Goal: Find contact information: Obtain details needed to contact an individual or organization

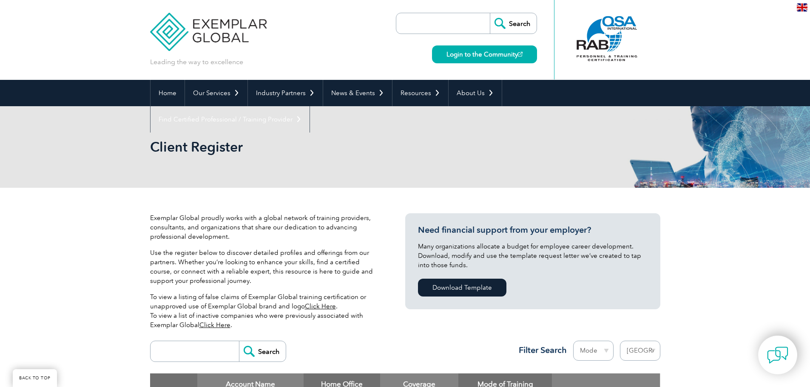
select select "United States"
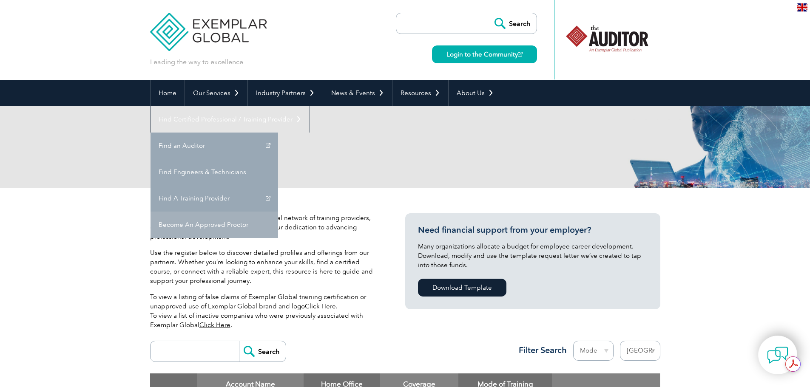
click at [278, 212] on link "Become An Approved Proctor" at bounding box center [215, 225] width 128 height 26
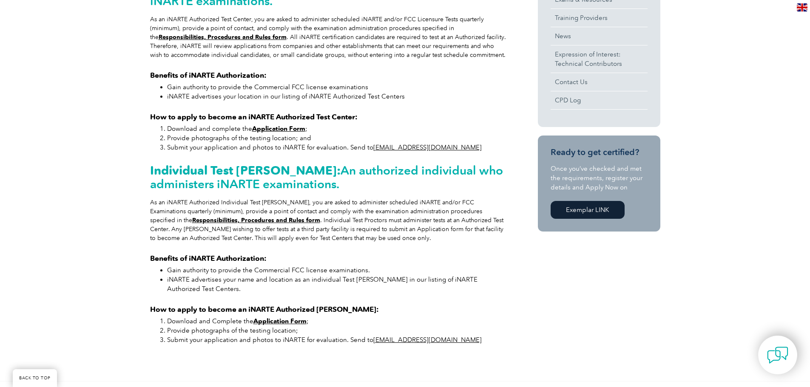
scroll to position [340, 0]
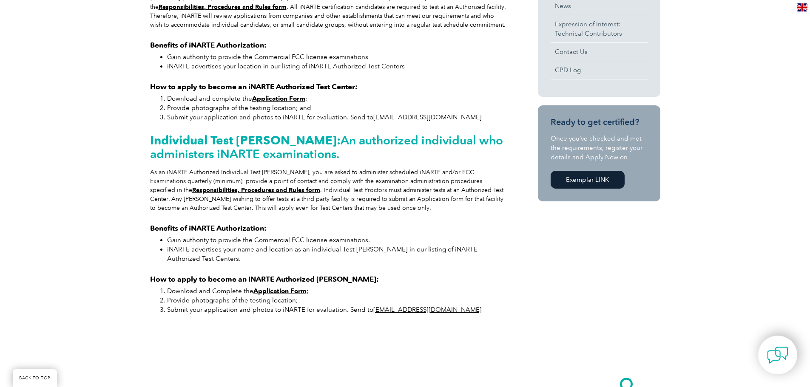
click at [281, 100] on strong "Application Form" at bounding box center [278, 99] width 53 height 8
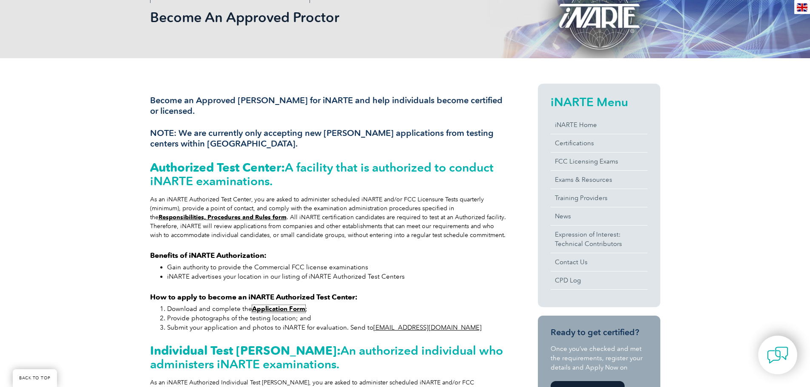
scroll to position [128, 0]
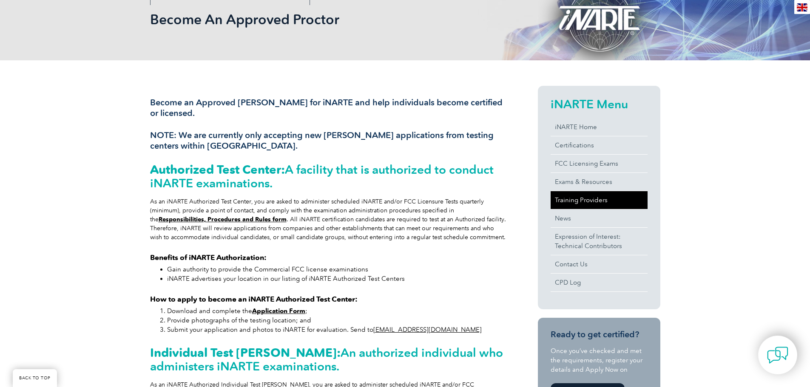
click at [605, 199] on link "Training Providers" at bounding box center [599, 200] width 97 height 18
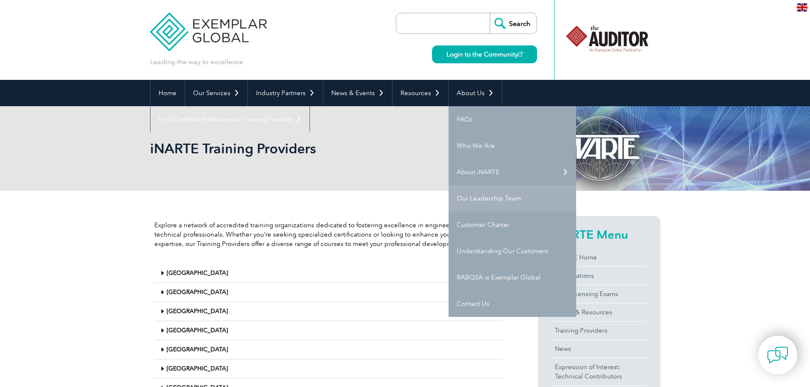
click at [490, 196] on link "Our Leadership Team" at bounding box center [513, 198] width 128 height 26
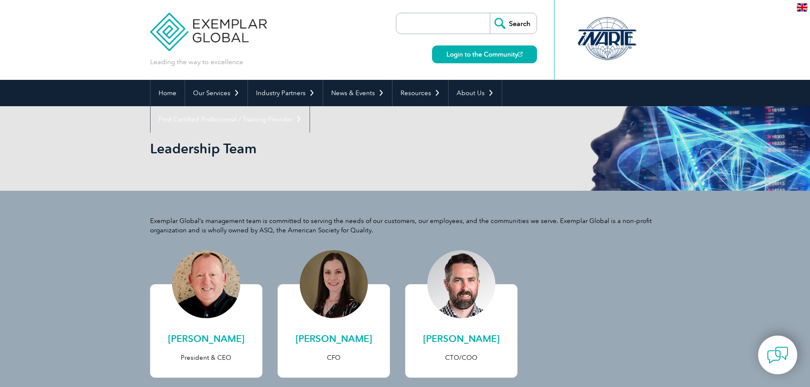
click at [597, 53] on div at bounding box center [607, 38] width 85 height 47
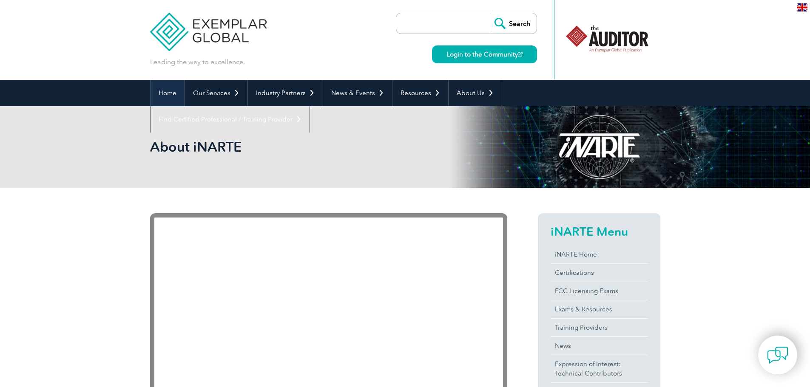
click at [170, 92] on link "Home" at bounding box center [168, 93] width 34 height 26
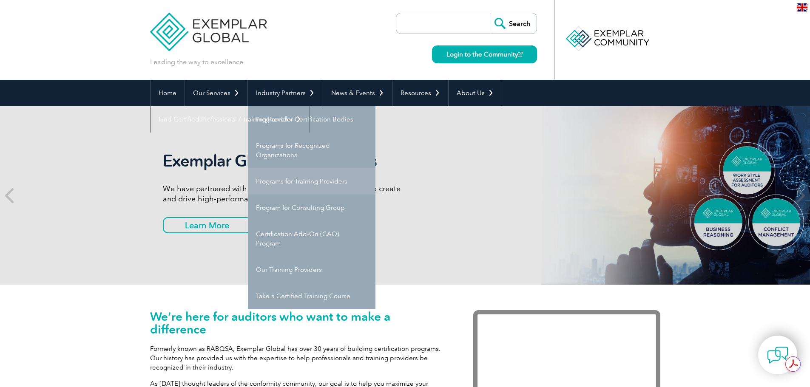
click at [350, 180] on link "Programs for Training Providers" at bounding box center [312, 181] width 128 height 26
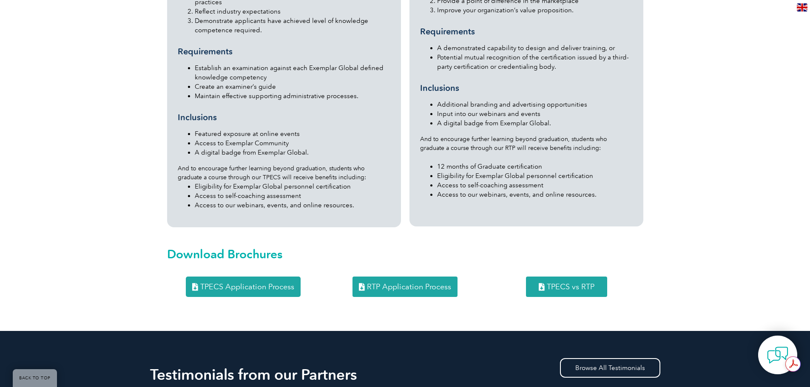
click at [400, 283] on span "RTP Application Process" at bounding box center [409, 287] width 84 height 8
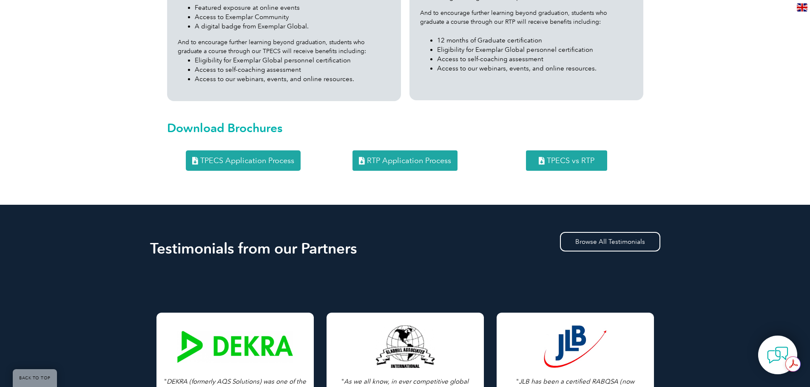
scroll to position [1106, 0]
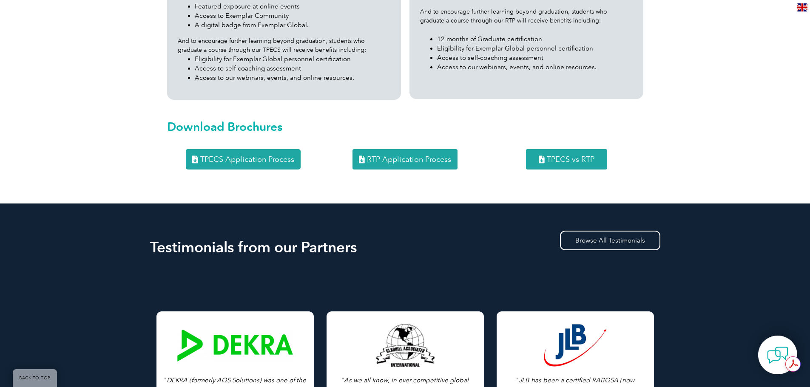
click at [258, 149] on link "TPECS Application Process" at bounding box center [243, 159] width 115 height 20
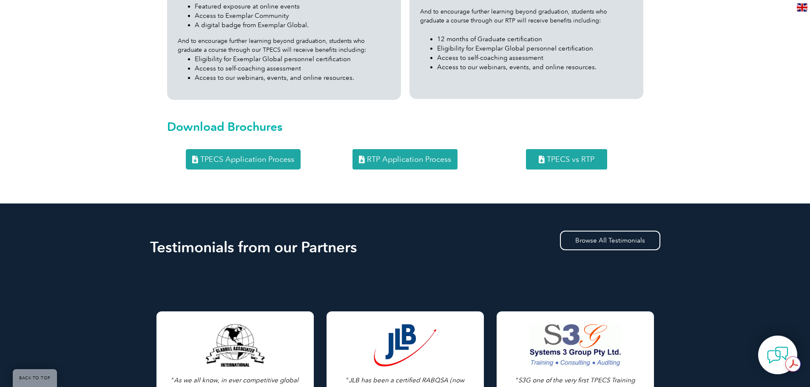
click at [238, 156] on span "TPECS Application Process" at bounding box center [247, 160] width 94 height 8
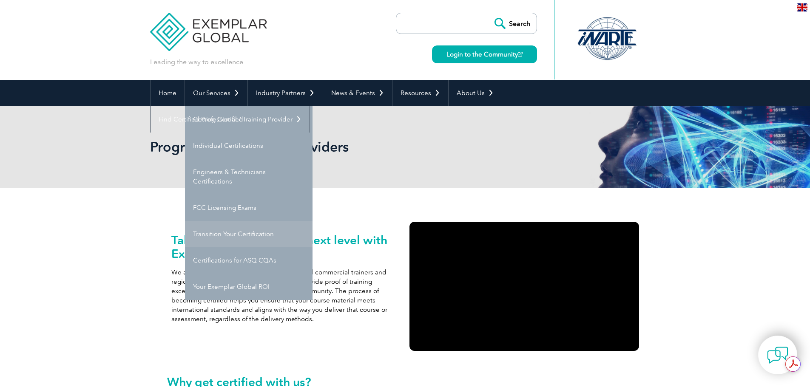
scroll to position [0, 0]
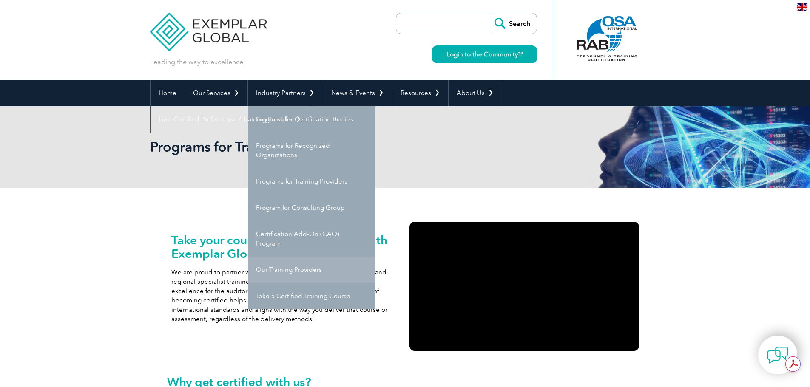
click at [283, 272] on link "Our Training Providers" at bounding box center [312, 270] width 128 height 26
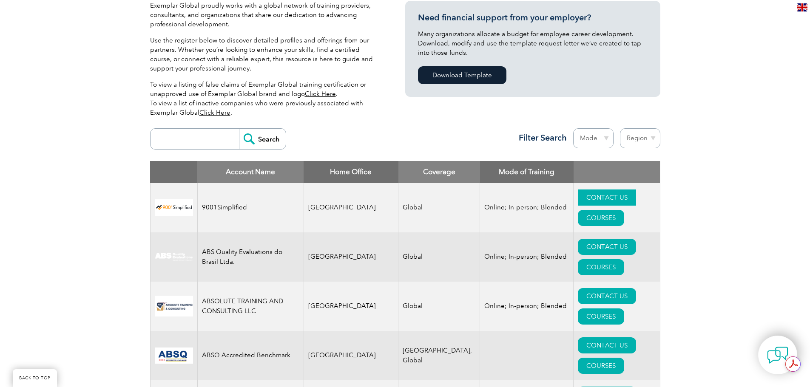
click at [578, 194] on link "CONTACT US" at bounding box center [607, 198] width 58 height 16
click at [637, 138] on select "Region Australia Bahrain Bangladesh Brazil Canada Colombia Dominican Republic E…" at bounding box center [640, 138] width 40 height 20
select select "United States"
click at [620, 128] on select "Region Australia Bahrain Bangladesh Brazil Canada Colombia Dominican Republic E…" at bounding box center [640, 138] width 40 height 20
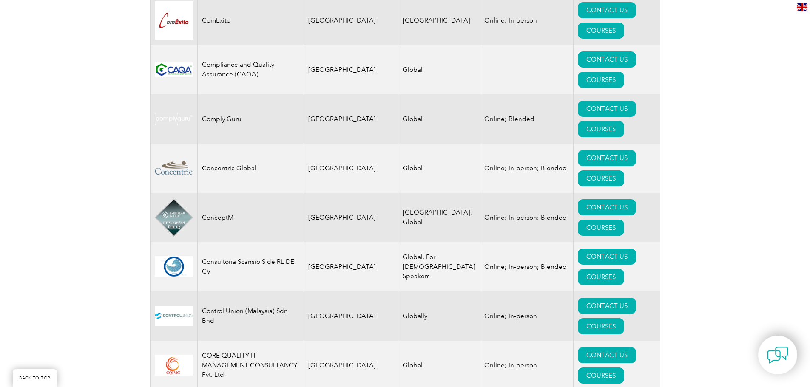
scroll to position [3065, 0]
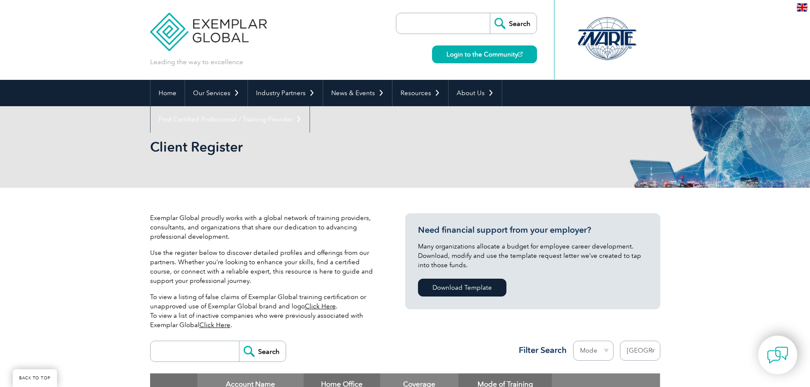
select select "[GEOGRAPHIC_DATA]"
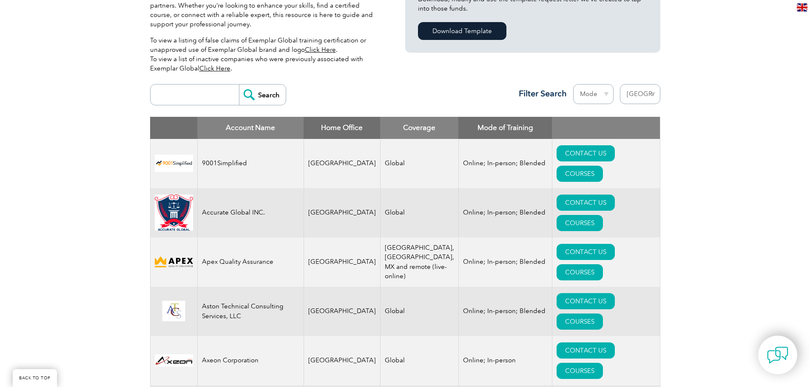
scroll to position [255, 0]
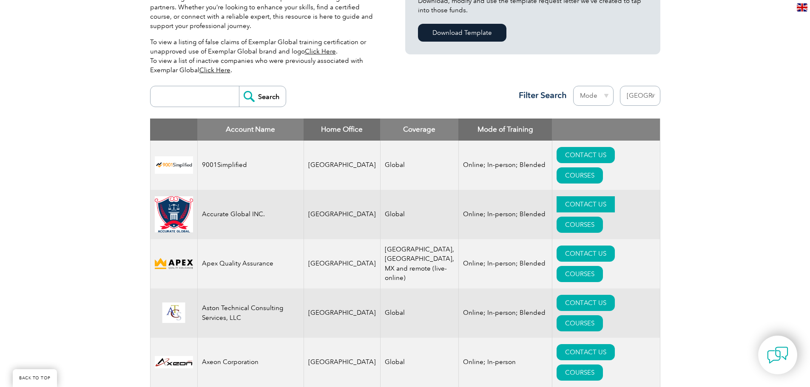
click at [557, 196] on link "CONTACT US" at bounding box center [586, 204] width 58 height 16
click at [557, 246] on link "CONTACT US" at bounding box center [586, 254] width 58 height 16
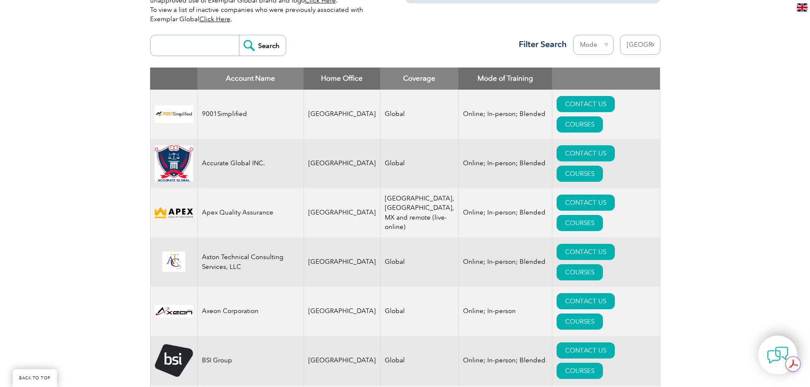
scroll to position [383, 0]
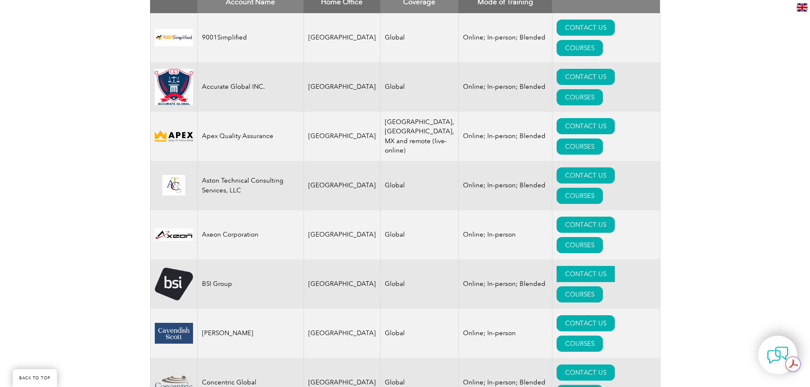
click at [557, 266] on link "CONTACT US" at bounding box center [586, 274] width 58 height 16
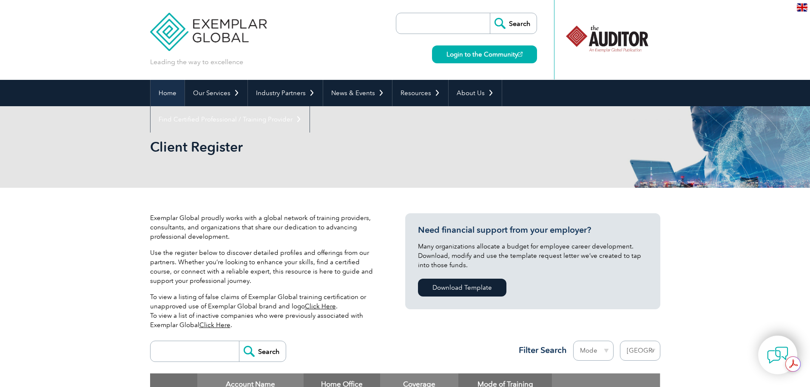
click at [164, 95] on link "Home" at bounding box center [168, 93] width 34 height 26
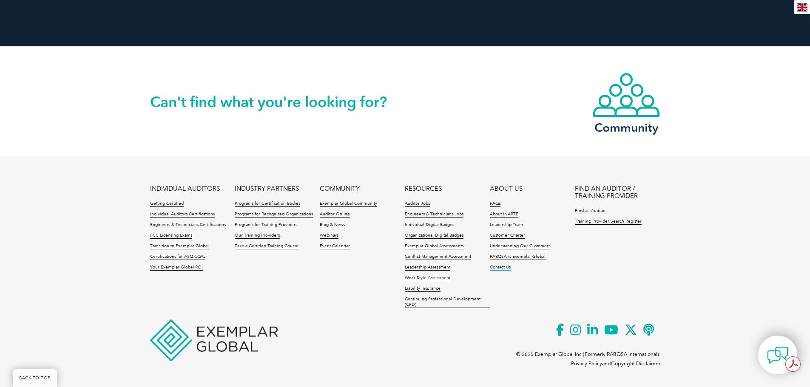
click at [500, 268] on link "Contact Us" at bounding box center [500, 268] width 21 height 6
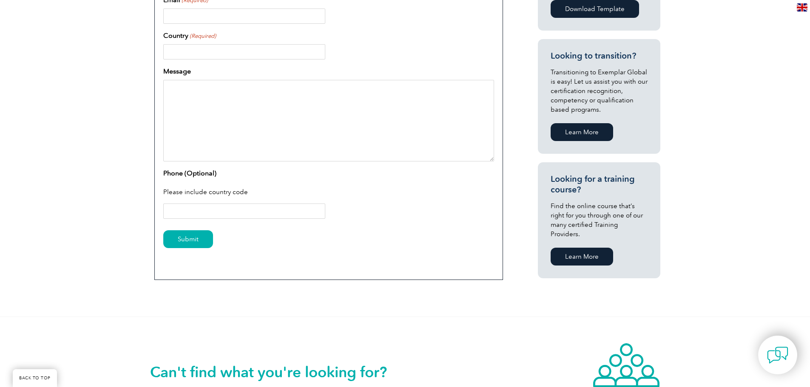
scroll to position [128, 0]
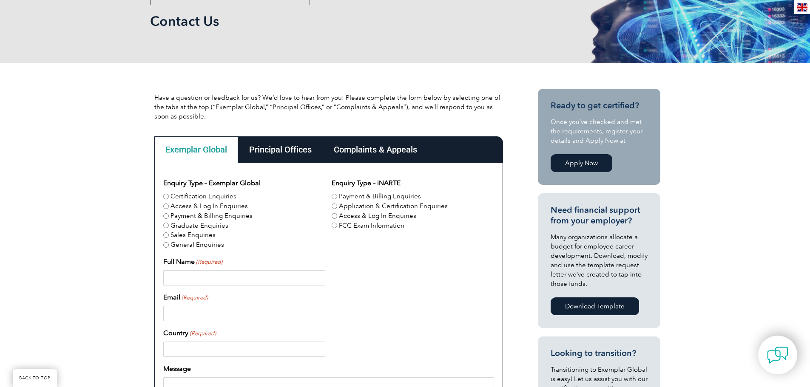
drag, startPoint x: 297, startPoint y: 148, endPoint x: 300, endPoint y: 154, distance: 6.9
click at [297, 149] on div "Principal Offices" at bounding box center [280, 150] width 85 height 26
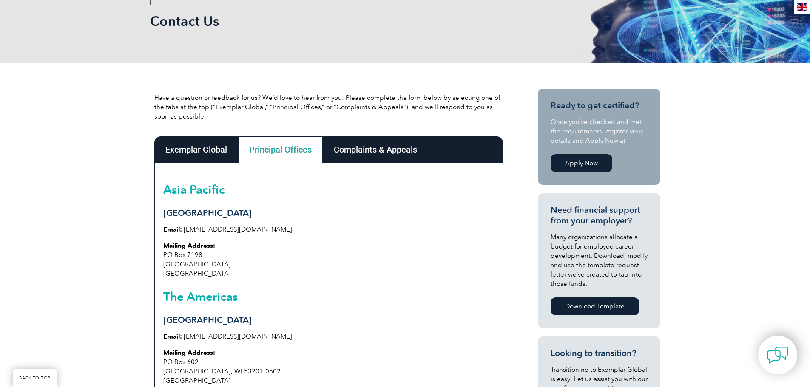
click at [367, 147] on div "Complaints & Appeals" at bounding box center [375, 150] width 105 height 26
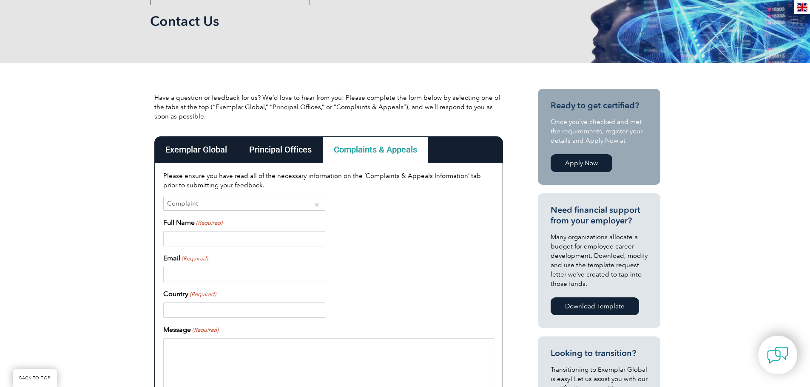
click at [290, 151] on div "Principal Offices" at bounding box center [280, 150] width 85 height 26
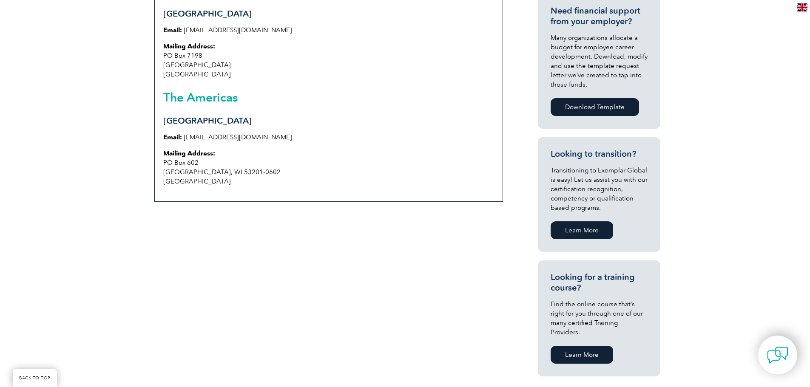
scroll to position [340, 0]
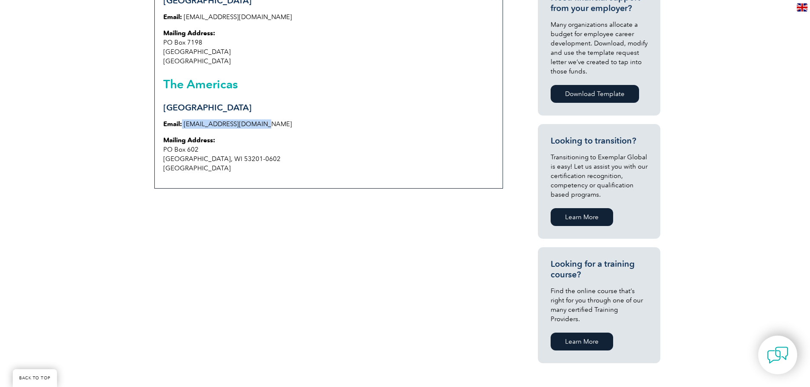
drag, startPoint x: 268, startPoint y: 125, endPoint x: 182, endPoint y: 122, distance: 86.0
click at [182, 122] on p "Email: [EMAIL_ADDRESS][DOMAIN_NAME]" at bounding box center [328, 124] width 331 height 9
copy p "[EMAIL_ADDRESS][DOMAIN_NAME]"
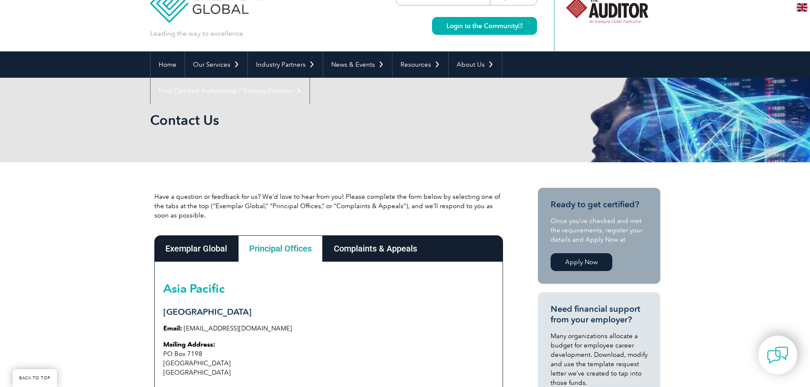
scroll to position [0, 0]
